Goal: Transaction & Acquisition: Book appointment/travel/reservation

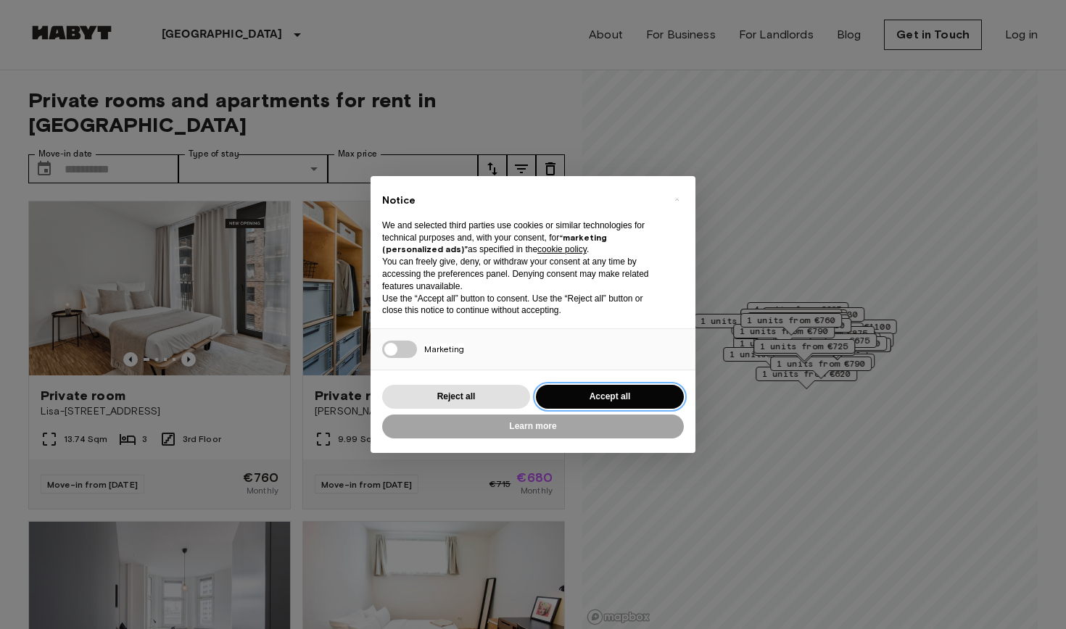
click at [596, 396] on button "Accept all" at bounding box center [610, 397] width 148 height 24
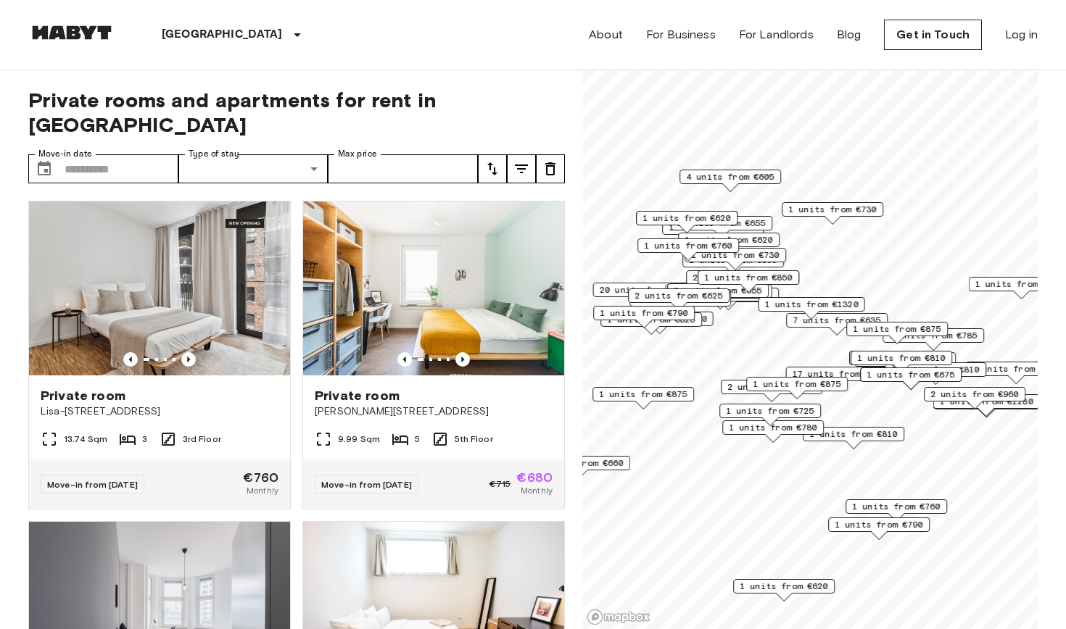
click at [494, 162] on icon "tune" at bounding box center [492, 168] width 10 height 13
click at [542, 194] on li "Lowest price" at bounding box center [550, 198] width 145 height 26
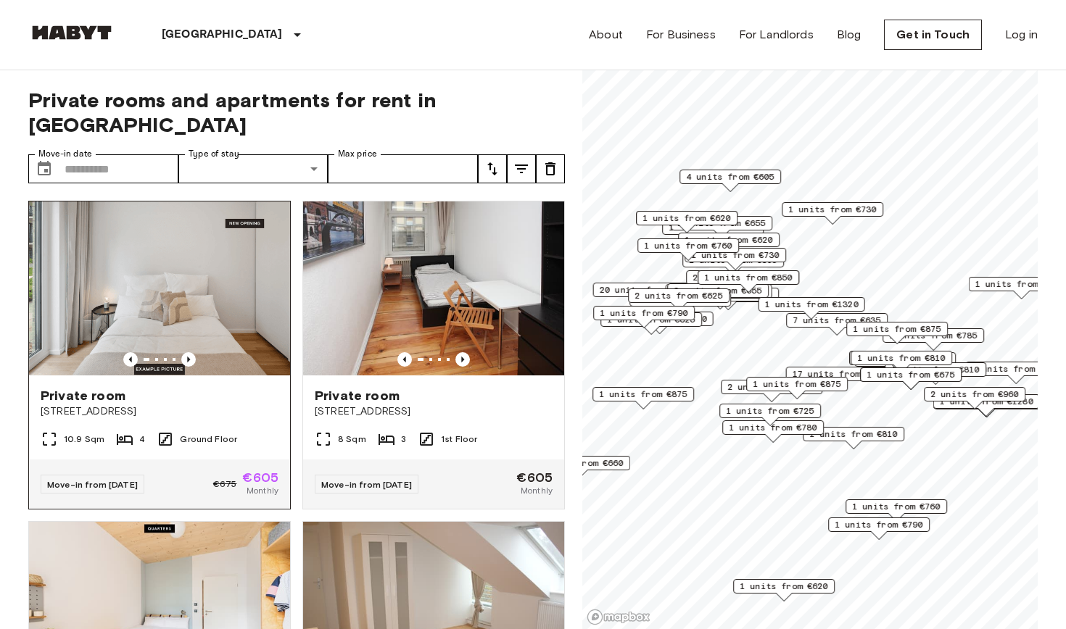
click at [107, 387] on span "Private room" at bounding box center [83, 395] width 85 height 17
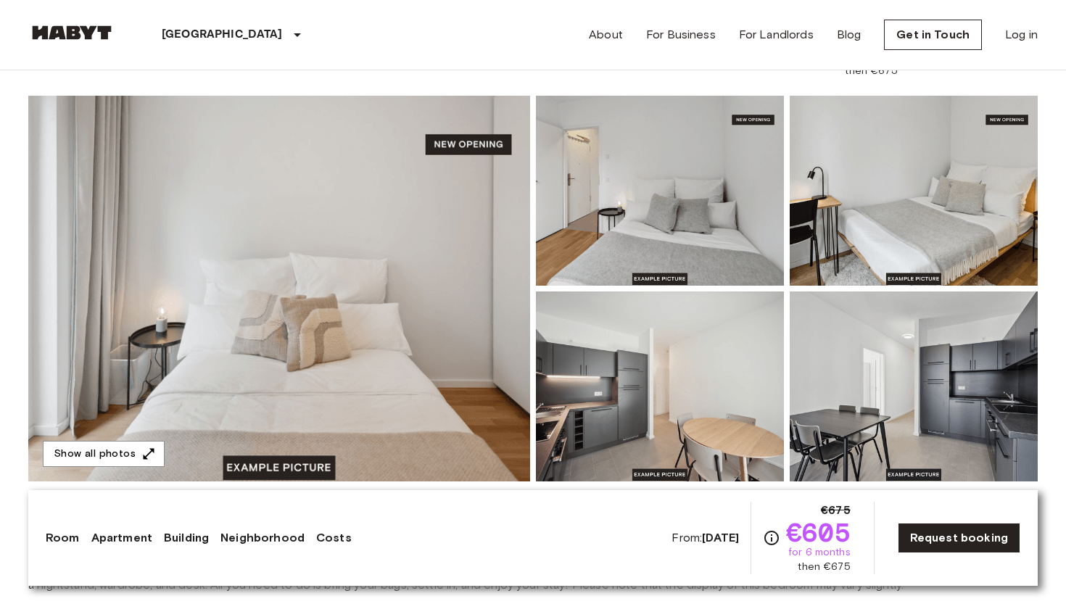
scroll to position [110, 0]
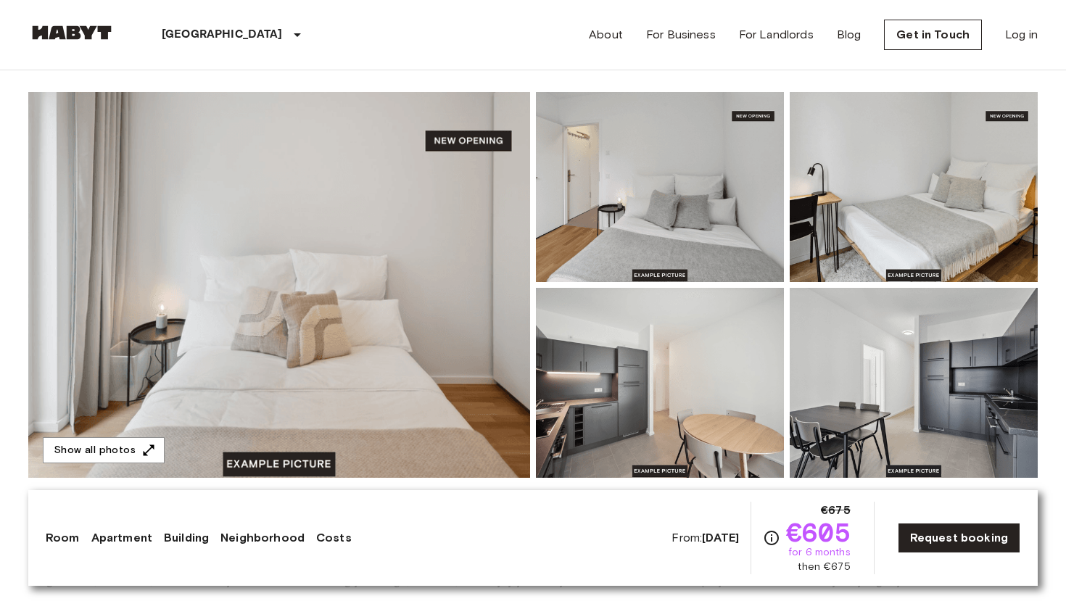
click at [432, 207] on img at bounding box center [279, 285] width 502 height 386
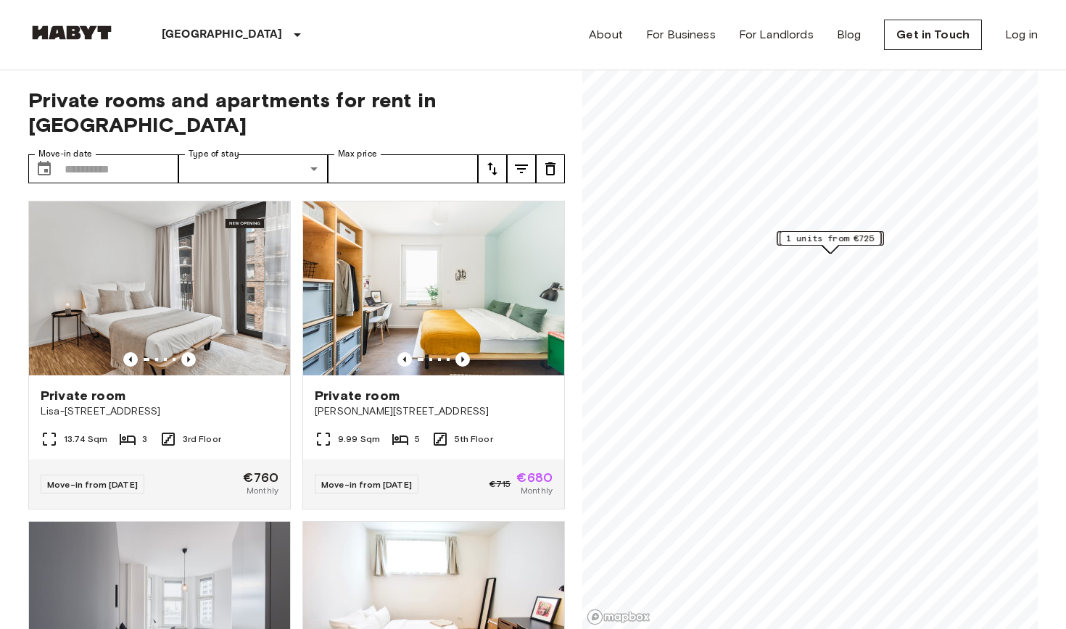
click at [498, 160] on icon "tune" at bounding box center [492, 168] width 17 height 17
click at [553, 201] on li "Lowest price" at bounding box center [550, 198] width 145 height 26
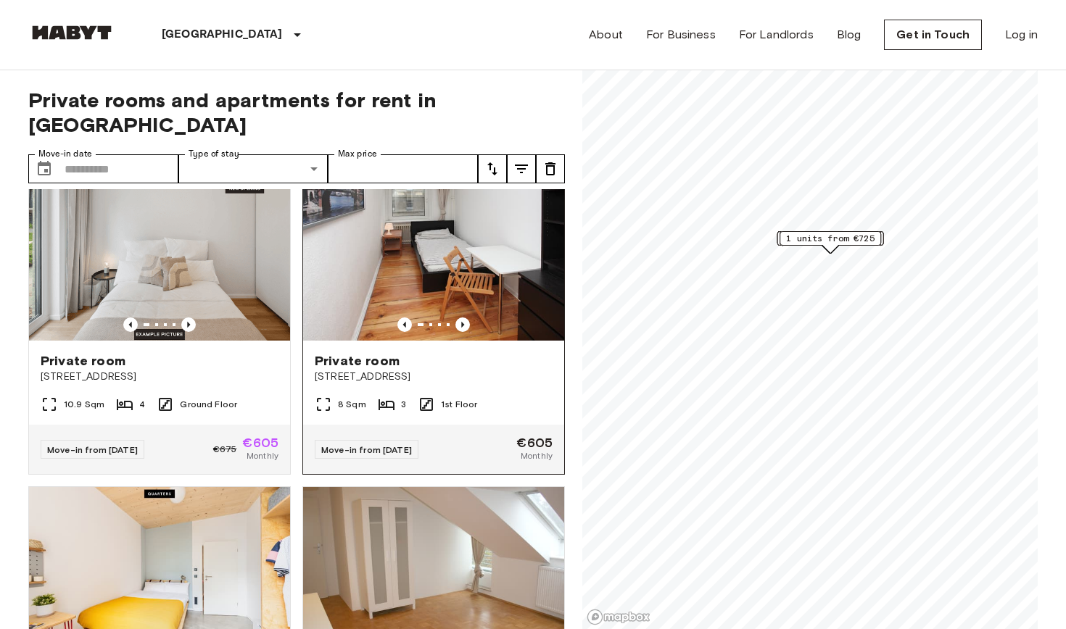
scroll to position [18, 0]
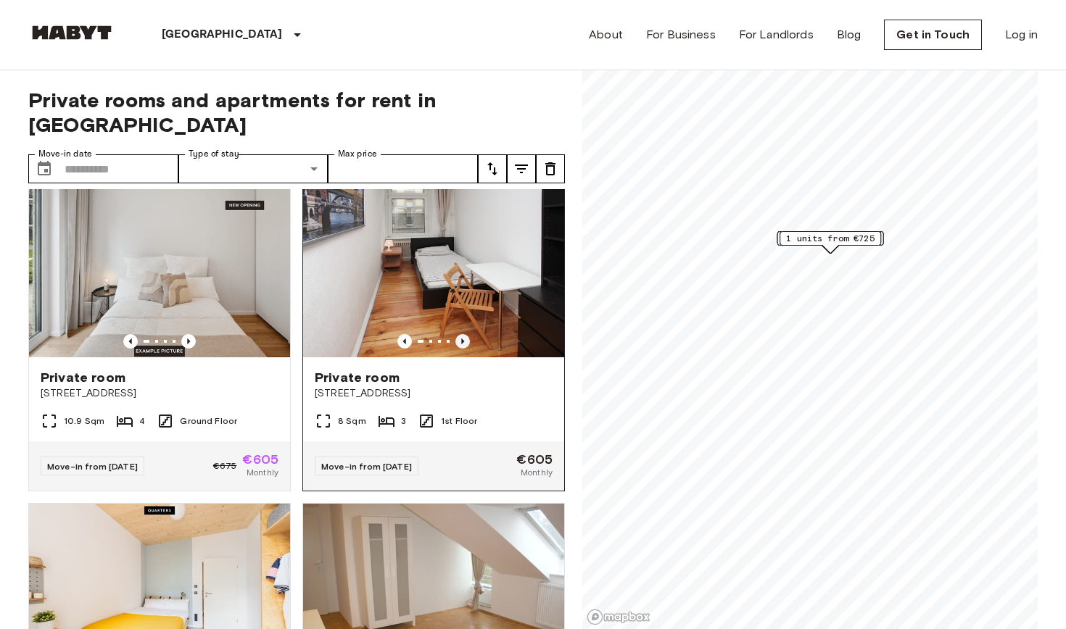
click at [458, 334] on icon "Previous image" at bounding box center [462, 341] width 15 height 15
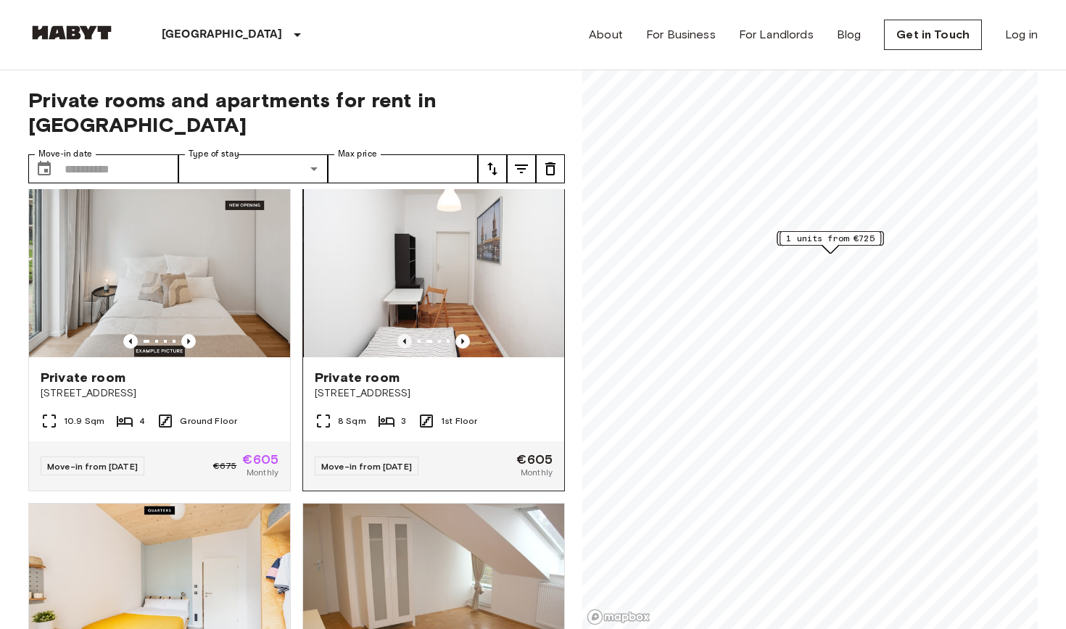
click at [405, 334] on icon "Previous image" at bounding box center [404, 341] width 15 height 15
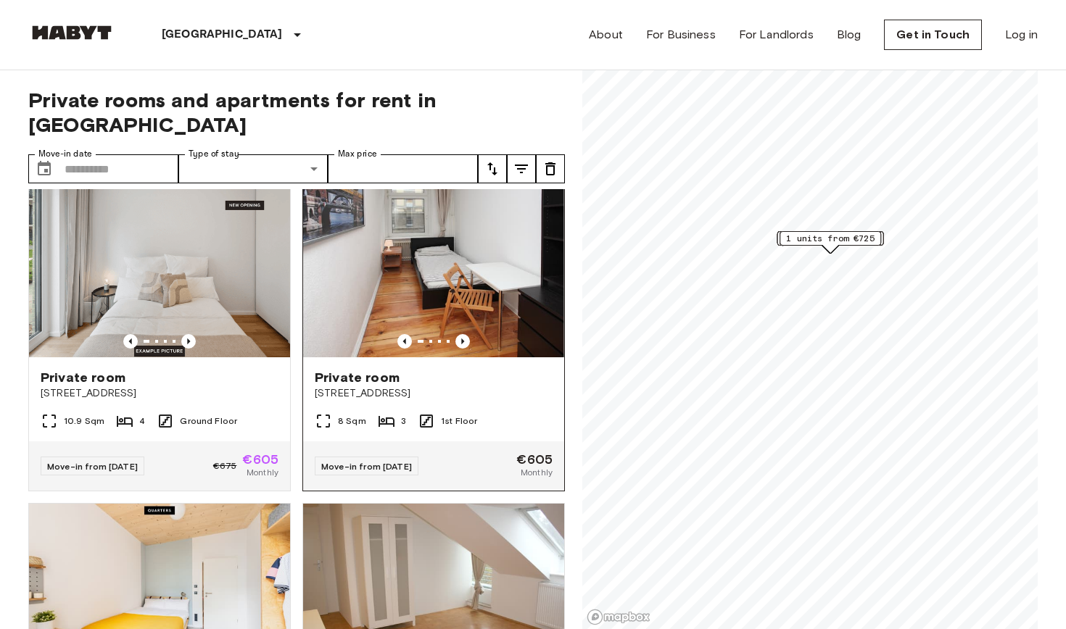
click at [381, 369] on span "Private room" at bounding box center [357, 377] width 85 height 17
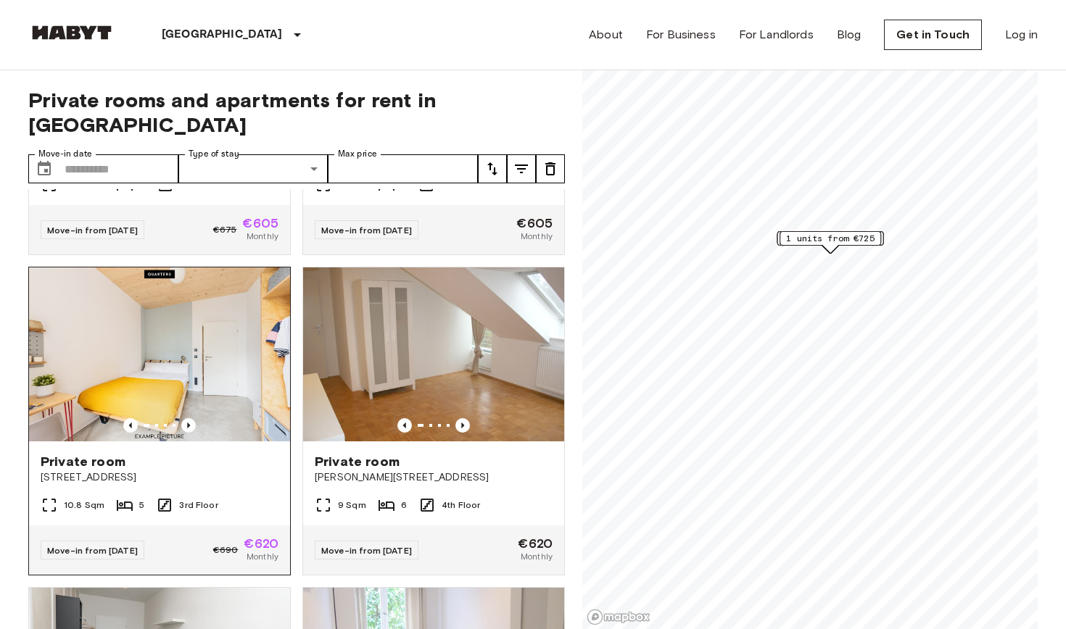
scroll to position [251, 0]
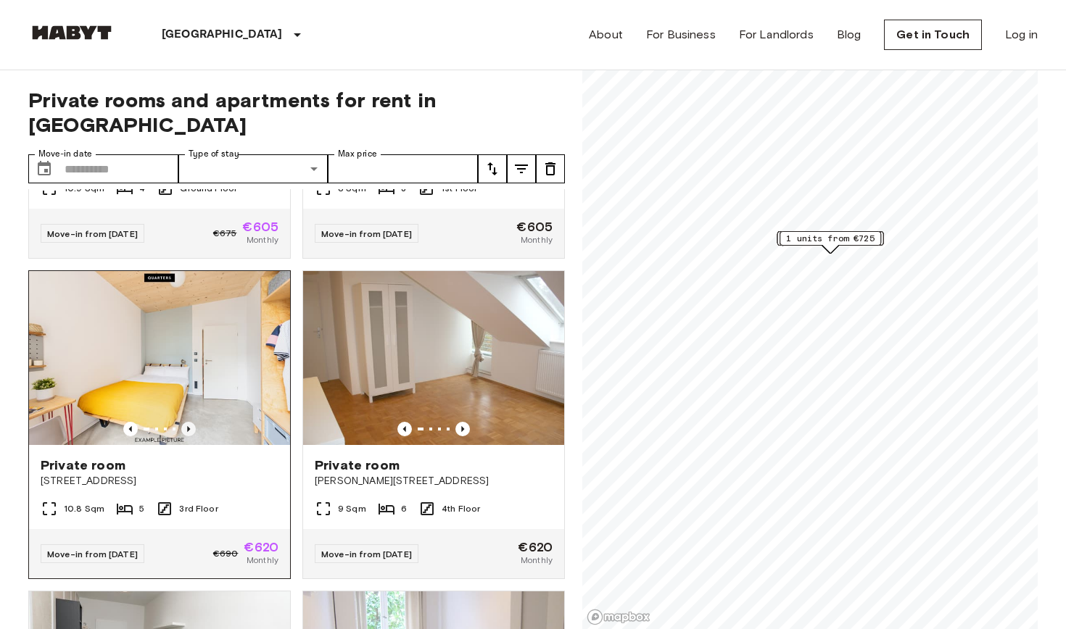
click at [188, 422] on icon "Previous image" at bounding box center [188, 429] width 15 height 15
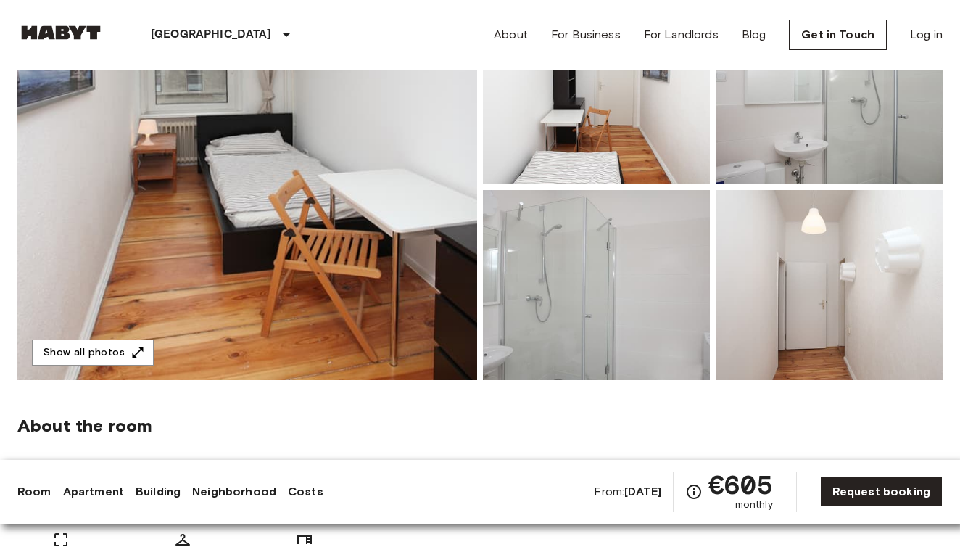
scroll to position [190, 0]
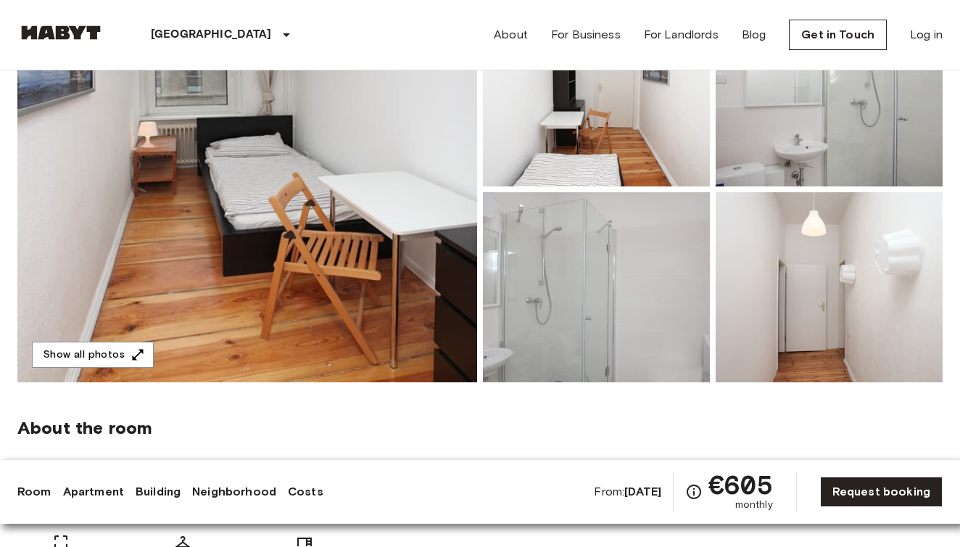
click at [299, 243] on img at bounding box center [247, 189] width 460 height 386
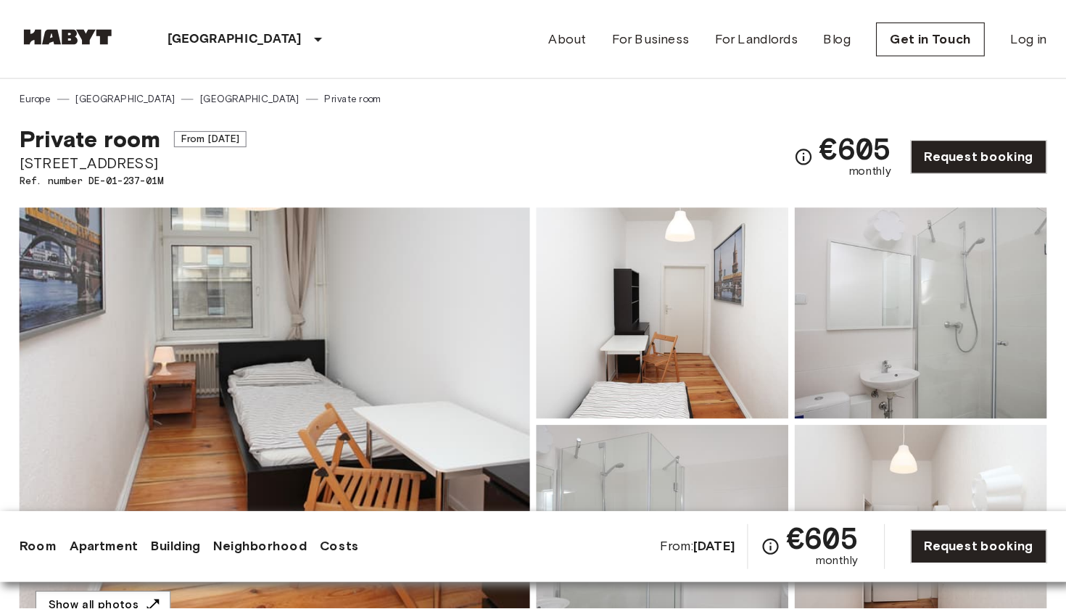
scroll to position [0, 0]
